Goal: Task Accomplishment & Management: Manage account settings

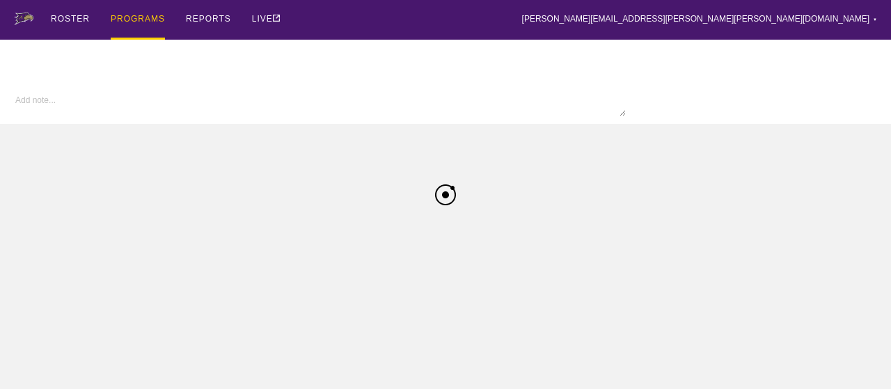
type textarea "x"
type input "Softball FA25"
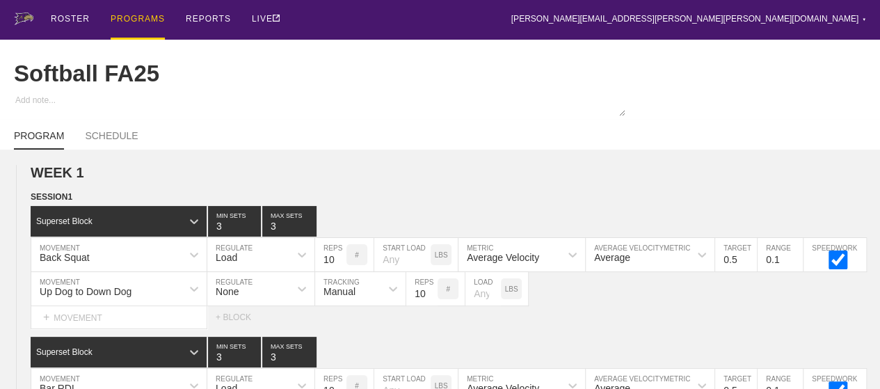
click at [143, 16] on div "PROGRAMS" at bounding box center [138, 20] width 54 height 40
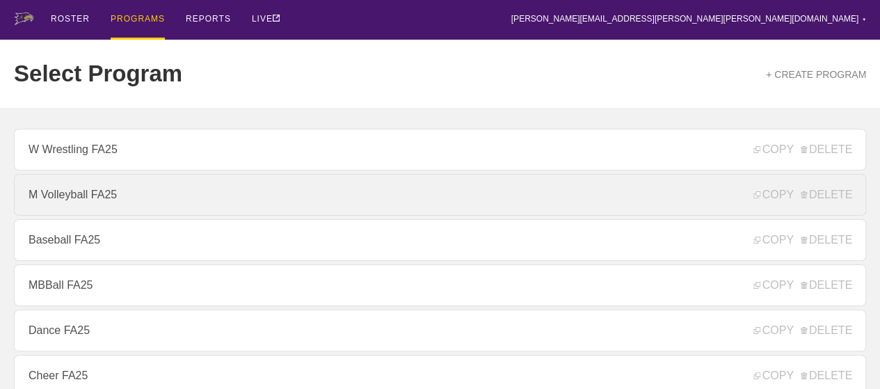
click at [80, 200] on link "M Volleyball FA25" at bounding box center [440, 195] width 853 height 42
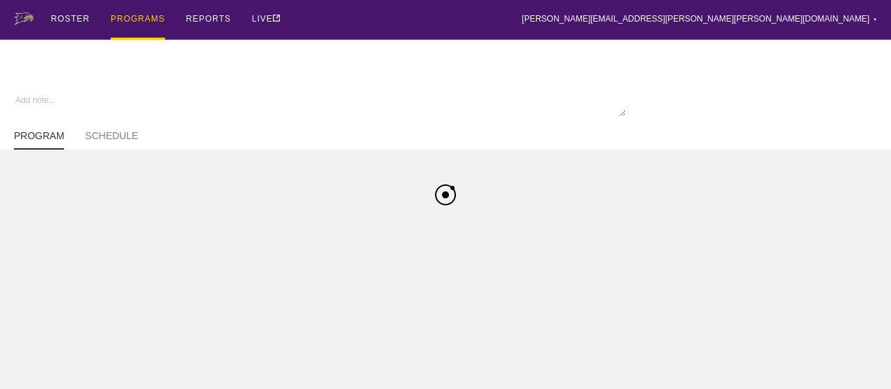
type textarea "x"
type input "M Volleyball FA25"
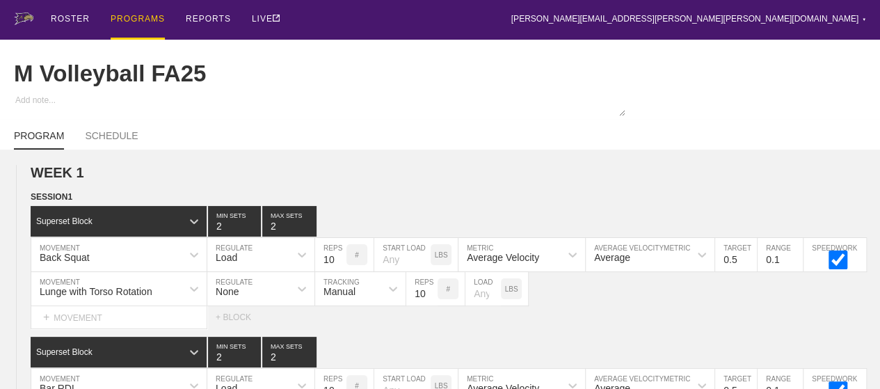
click at [483, 10] on div "ROSTER PROGRAMS REPORTS LIVE [PERSON_NAME][EMAIL_ADDRESS][PERSON_NAME][PERSON_N…" at bounding box center [440, 20] width 853 height 40
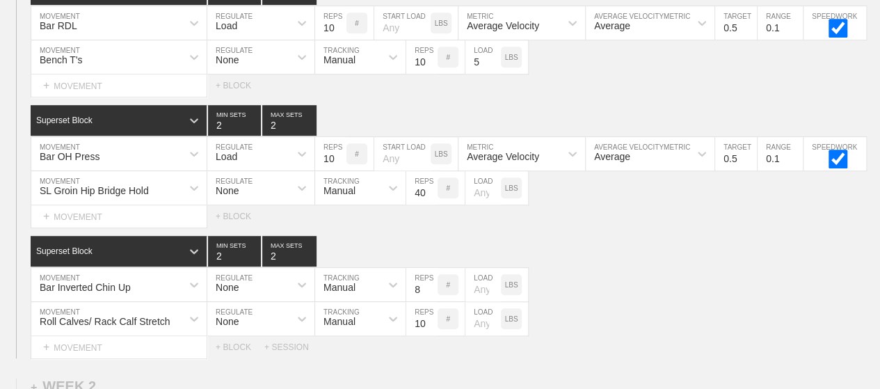
scroll to position [390, 0]
